Goal: Connect with others: Connect with others

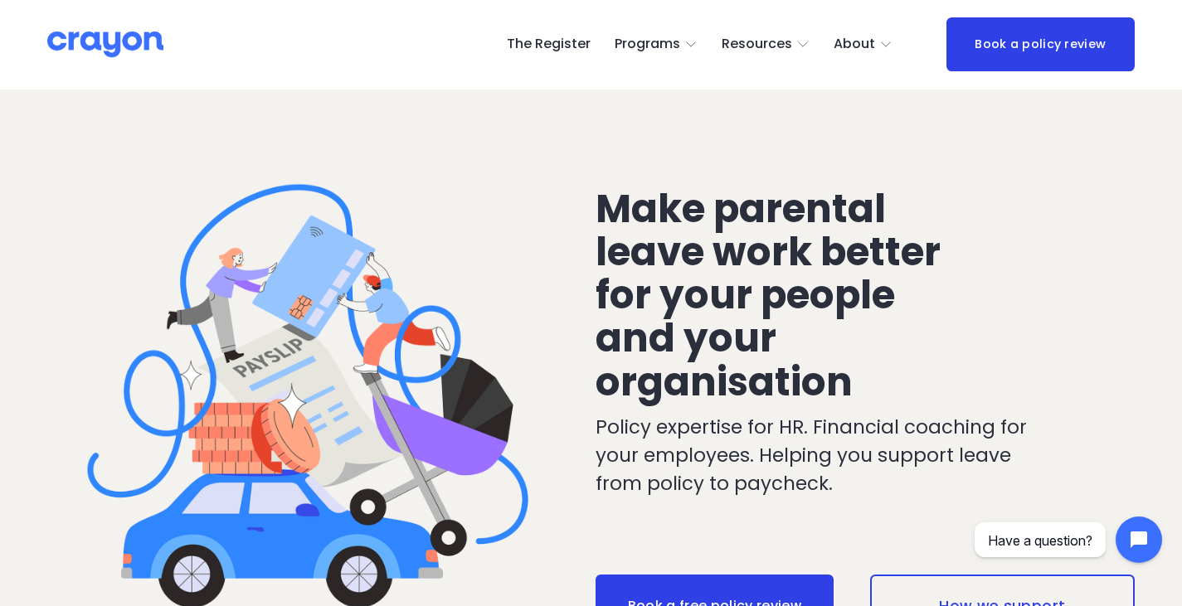
click at [798, 50] on link "Resources" at bounding box center [766, 45] width 89 height 27
click at [0, 0] on span "Parent Hub" at bounding box center [0, 0] width 0 height 0
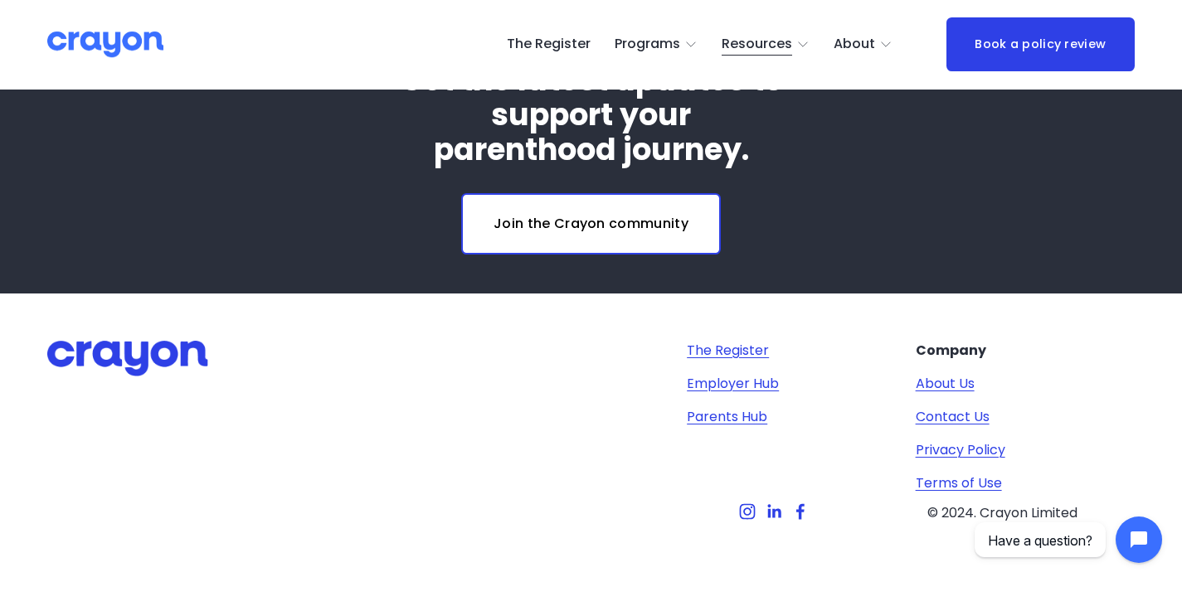
scroll to position [5330, 0]
click at [885, 49] on icon "folder dropdown" at bounding box center [885, 44] width 13 height 13
click at [648, 218] on link "Join the Crayon community" at bounding box center [591, 223] width 260 height 61
